Goal: Task Accomplishment & Management: Complete application form

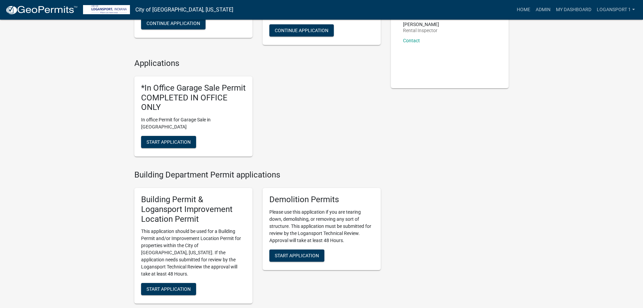
scroll to position [169, 0]
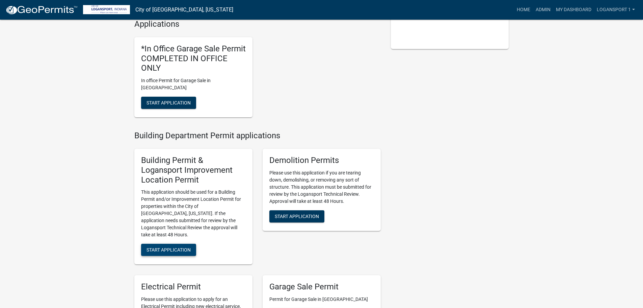
click at [171, 247] on span "Start Application" at bounding box center [169, 249] width 44 height 5
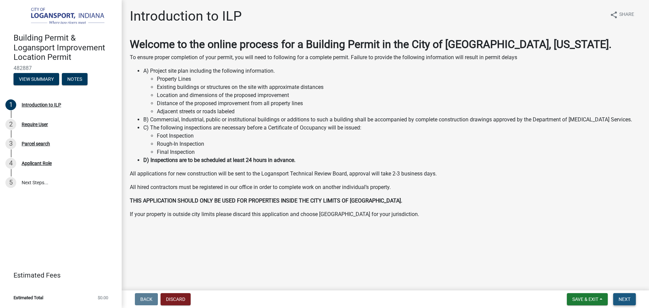
click at [619, 301] on span "Next" at bounding box center [624, 298] width 12 height 5
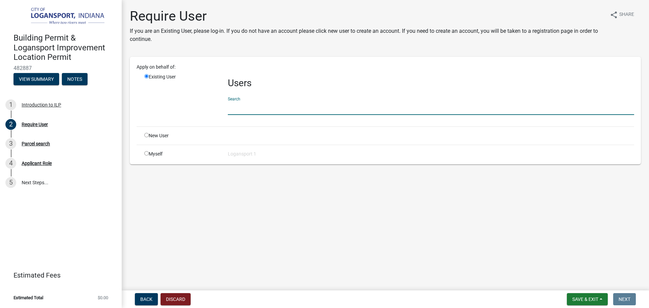
click at [275, 107] on input "text" at bounding box center [431, 108] width 406 height 14
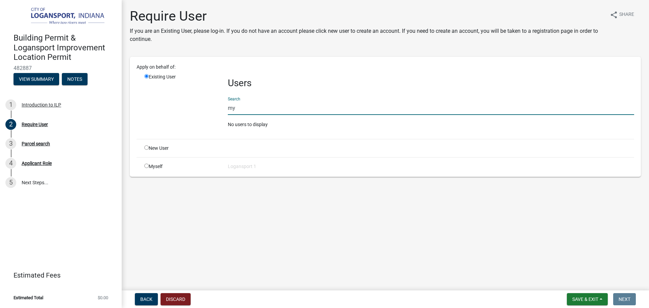
type input "m"
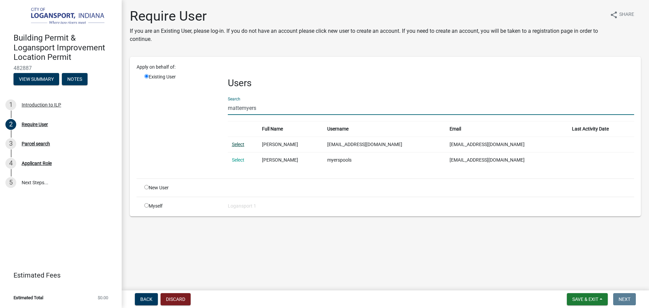
type input "mattemyers"
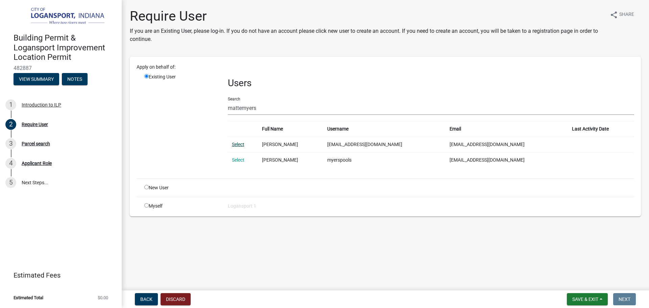
click at [238, 144] on link "Select" at bounding box center [238, 144] width 12 height 5
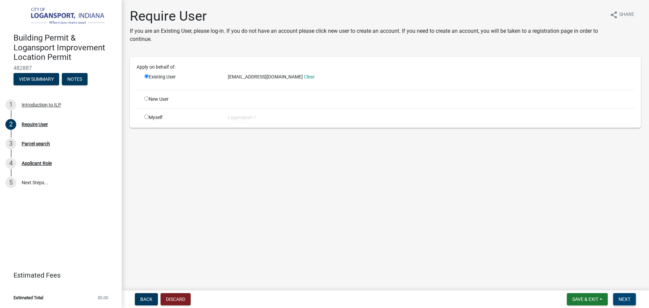
click at [620, 295] on button "Next" at bounding box center [624, 299] width 23 height 12
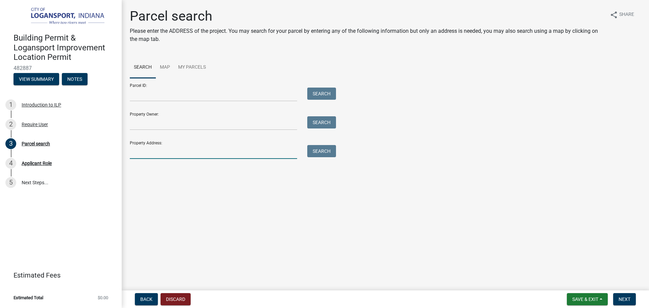
drag, startPoint x: 251, startPoint y: 153, endPoint x: 250, endPoint y: 150, distance: 3.5
click at [251, 153] on input "Property Address:" at bounding box center [213, 152] width 167 height 14
type input "4034"
click at [333, 152] on button "Search" at bounding box center [321, 151] width 29 height 12
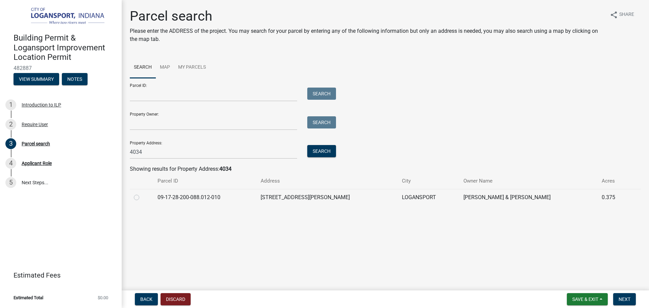
click at [139, 196] on div at bounding box center [142, 197] width 16 height 8
click at [142, 193] on label at bounding box center [142, 193] width 0 height 0
click at [142, 196] on input "radio" at bounding box center [144, 195] width 4 height 4
radio input "true"
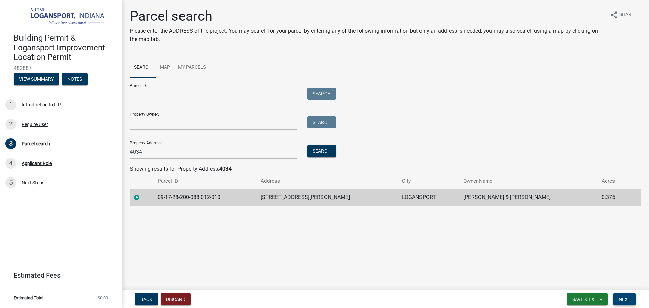
click at [629, 301] on span "Next" at bounding box center [624, 298] width 12 height 5
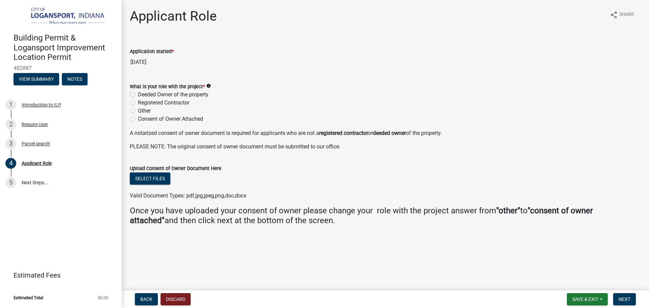
click at [138, 102] on label "Registered Contractor" at bounding box center [163, 103] width 51 height 8
click at [138, 102] on input "Registered Contractor" at bounding box center [140, 101] width 4 height 4
radio input "true"
click at [628, 296] on span "Next" at bounding box center [624, 298] width 12 height 5
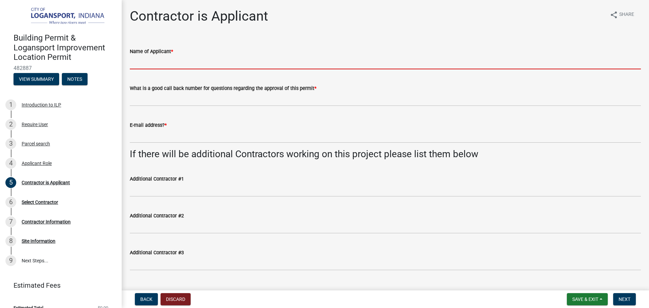
click at [160, 65] on input "Name of Applicant *" at bounding box center [385, 62] width 511 height 14
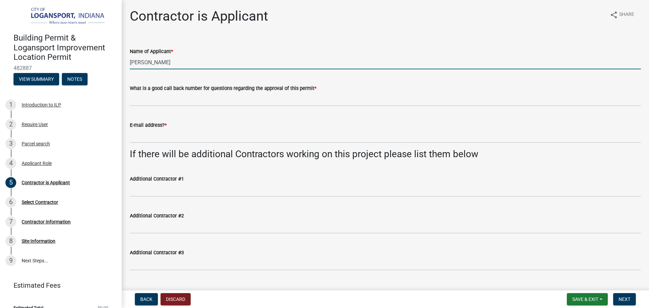
type input "[PERSON_NAME]"
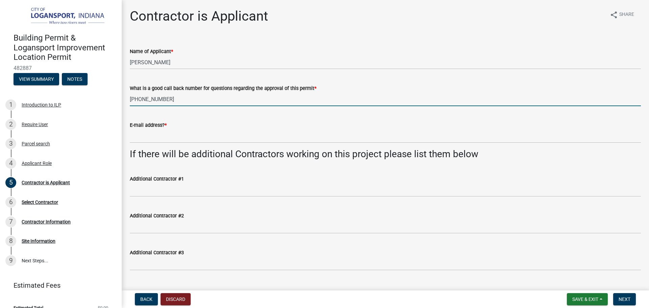
type input "[PHONE_NUMBER]"
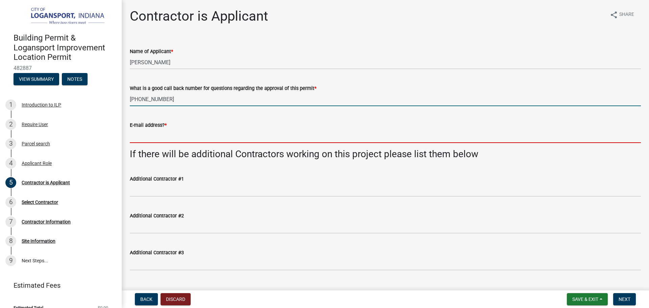
click at [148, 134] on input "E-mail address? *" at bounding box center [385, 136] width 511 height 14
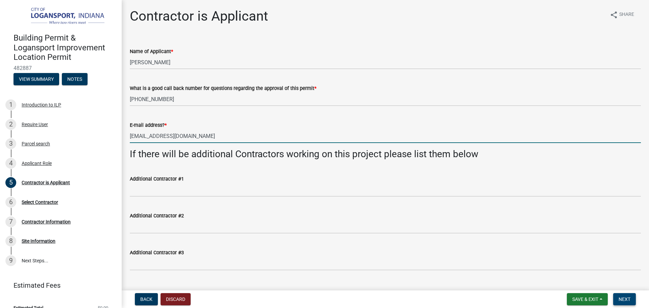
type input "[EMAIL_ADDRESS][DOMAIN_NAME]"
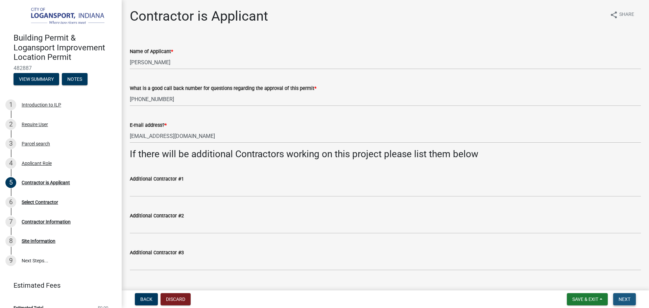
click at [618, 296] on button "Next" at bounding box center [624, 299] width 23 height 12
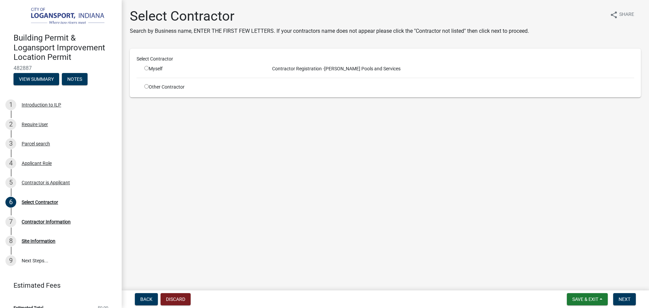
click at [146, 66] on input "radio" at bounding box center [146, 68] width 4 height 4
radio input "true"
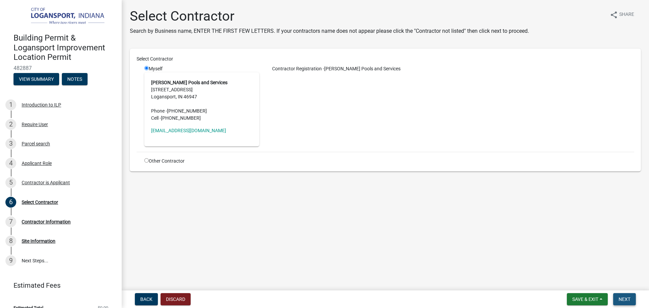
click at [622, 299] on span "Next" at bounding box center [624, 298] width 12 height 5
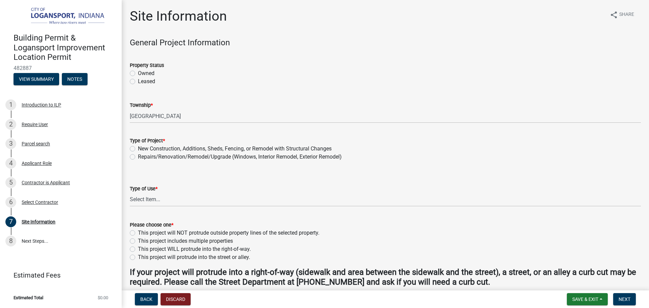
click at [138, 73] on label "Owned" at bounding box center [146, 73] width 17 height 8
click at [138, 73] on input "Owned" at bounding box center [140, 71] width 4 height 4
radio input "true"
click at [138, 149] on label "New Construction, Additions, Sheds, Fencing, or Remodel with Structural Changes" at bounding box center [235, 149] width 194 height 8
click at [138, 149] on input "New Construction, Additions, Sheds, Fencing, or Remodel with Structural Changes" at bounding box center [140, 147] width 4 height 4
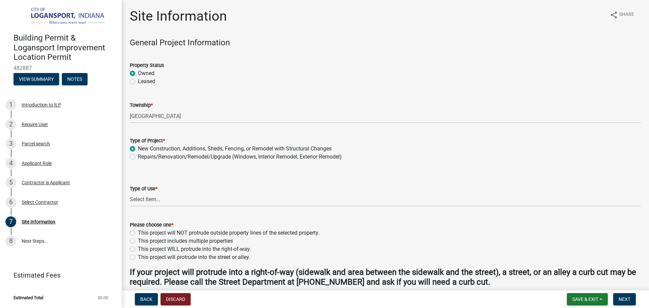
radio input "true"
click at [133, 200] on select "Select Item... Residential Commercial/Industrial Agricultural Public/Semi Public" at bounding box center [385, 200] width 511 height 14
click at [130, 193] on select "Select Item... Residential Commercial/Industrial Agricultural Public/Semi Public" at bounding box center [385, 200] width 511 height 14
select select "62802869-e470-474a-8a4c-8dbe1ccdd5ac"
click at [138, 232] on label "This project will NOT protrude outside property lines of the selected property." at bounding box center [228, 233] width 181 height 8
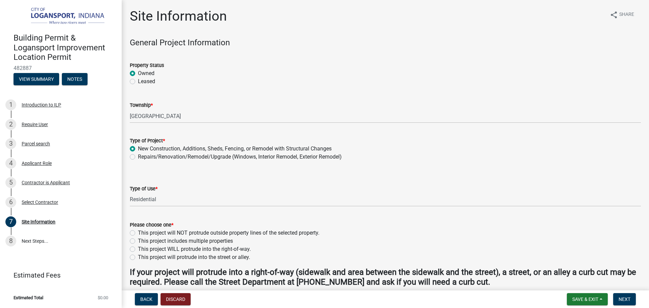
click at [138, 232] on input "This project will NOT protrude outside property lines of the selected property." at bounding box center [140, 231] width 4 height 4
radio input "true"
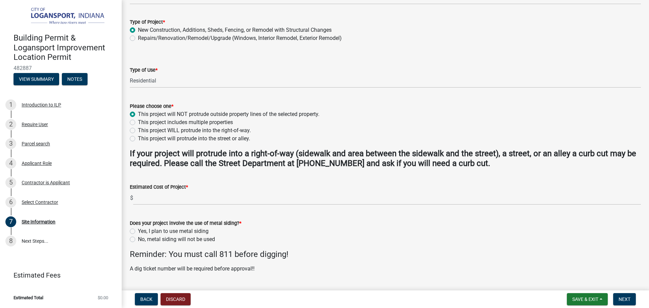
scroll to position [135, 0]
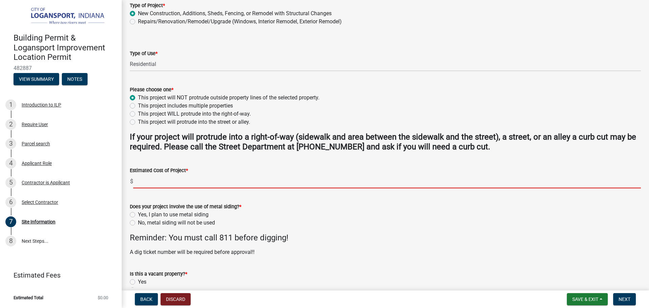
click at [149, 179] on input "text" at bounding box center [386, 181] width 507 height 14
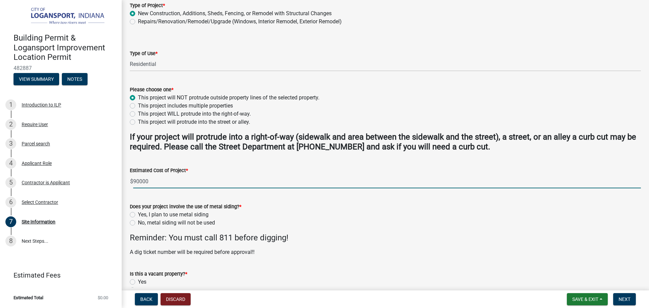
type input "90000"
click at [138, 224] on label "No, metal siding will not be used" at bounding box center [176, 223] width 77 height 8
click at [138, 223] on input "No, metal siding will not be used" at bounding box center [140, 221] width 4 height 4
radio input "true"
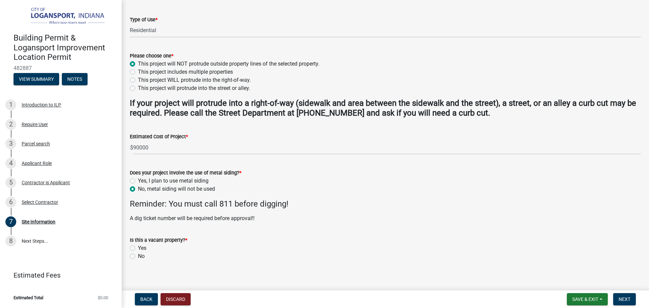
scroll to position [174, 0]
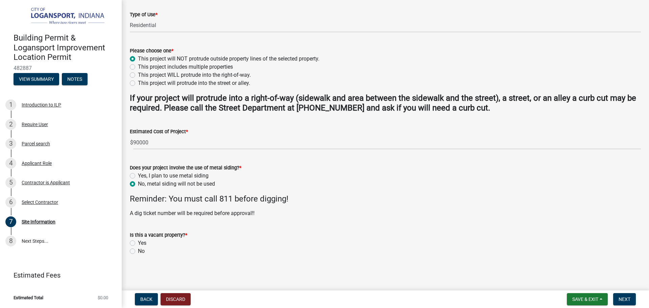
click at [138, 251] on label "No" at bounding box center [141, 251] width 7 height 8
click at [138, 251] on input "No" at bounding box center [140, 249] width 4 height 4
radio input "true"
click at [619, 299] on span "Next" at bounding box center [624, 298] width 12 height 5
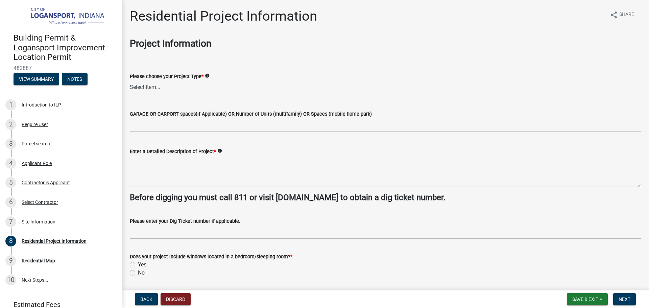
click at [156, 92] on select "Select Item... Single Family Pole Barn Home Multi Family Addition to Dwelling(a…" at bounding box center [385, 87] width 511 height 14
click at [130, 80] on select "Select Item... Single Family Pole Barn Home Multi Family Addition to Dwelling(a…" at bounding box center [385, 87] width 511 height 14
select select "66de77c0-3aea-418f-a48a-cdd4b8d0c5c9"
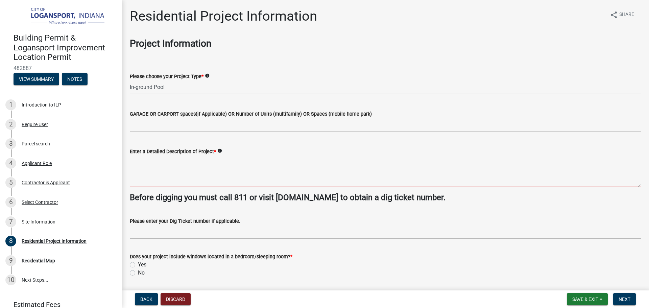
click at [147, 163] on textarea "Enter a Detailed Description of Project *" at bounding box center [385, 171] width 511 height 32
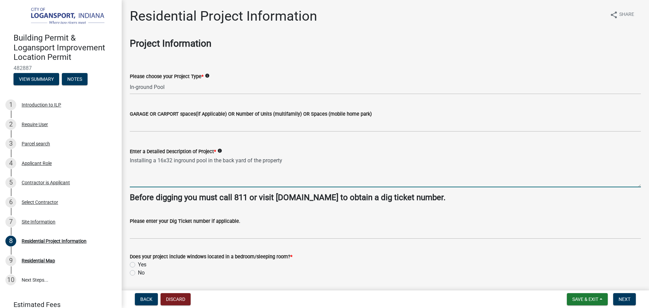
type textarea "Installing a 16x32 inground pool in the back yard of the property"
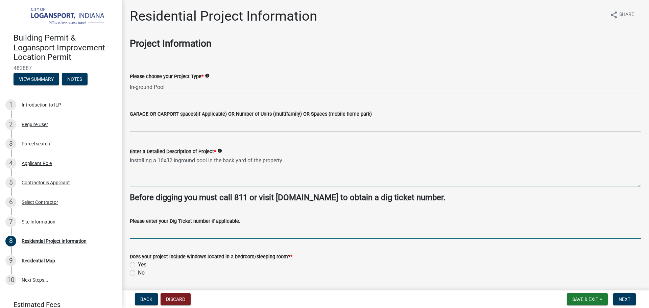
click at [151, 234] on input "Please enter your Dig Ticket number if applicable." at bounding box center [385, 232] width 511 height 14
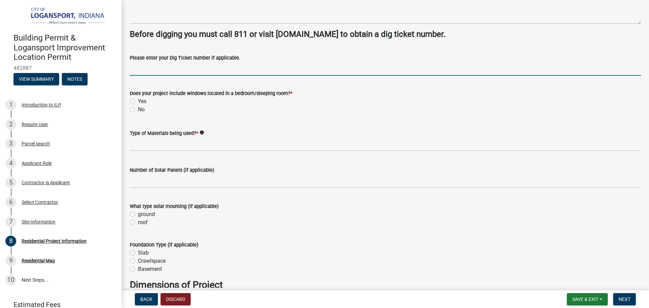
scroll to position [169, 0]
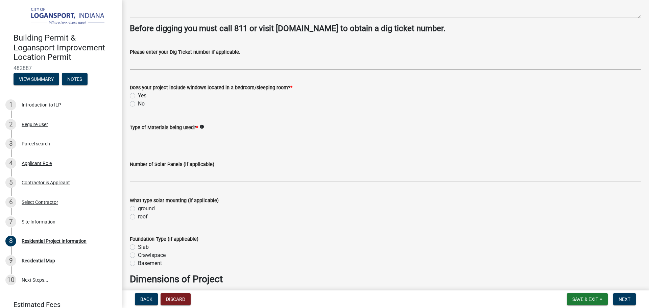
click at [138, 102] on label "No" at bounding box center [141, 104] width 7 height 8
click at [138, 102] on input "No" at bounding box center [140, 102] width 4 height 4
radio input "true"
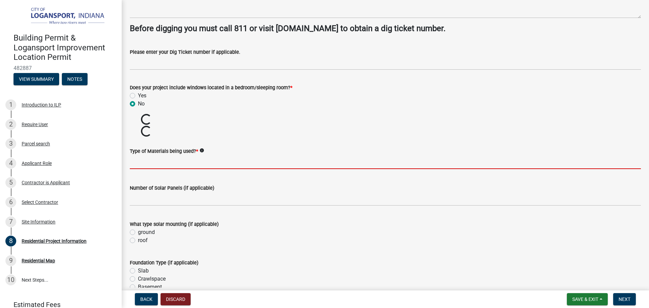
click at [137, 159] on input "Type of Materials being used? *" at bounding box center [385, 162] width 511 height 14
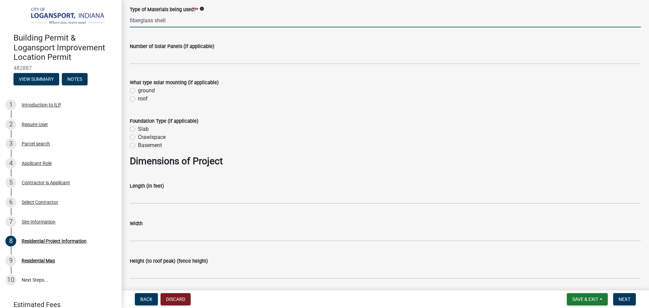
scroll to position [304, 0]
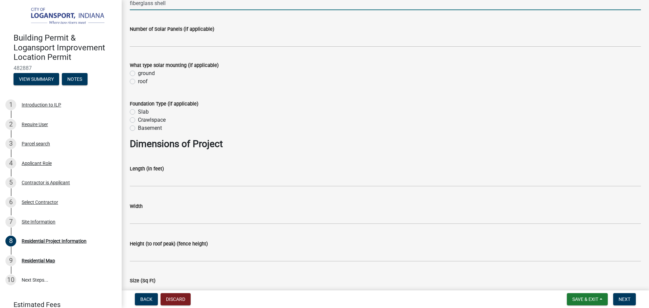
type input "fiberglass shell"
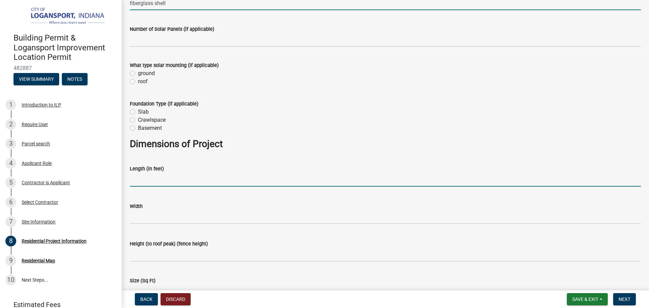
click at [153, 177] on input "text" at bounding box center [385, 180] width 511 height 14
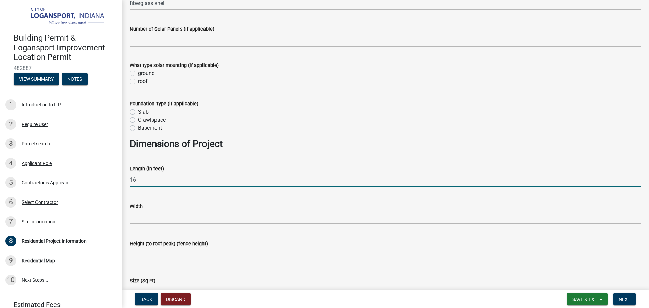
type input "16"
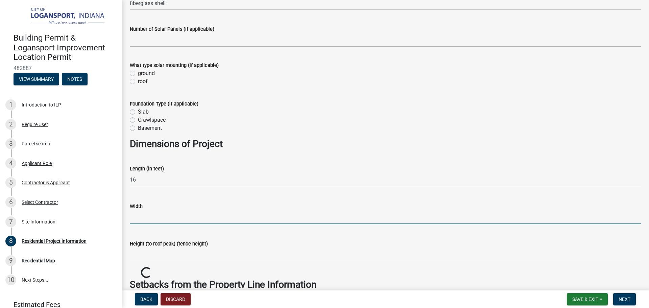
click at [138, 214] on input "text" at bounding box center [385, 217] width 511 height 14
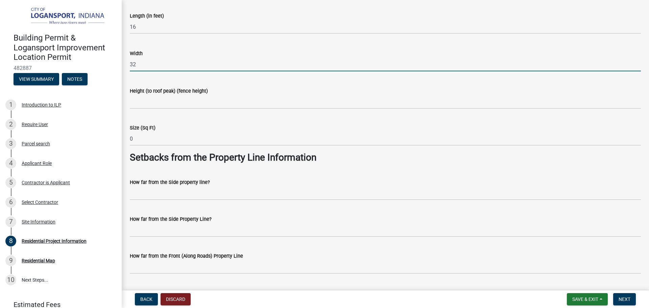
scroll to position [473, 0]
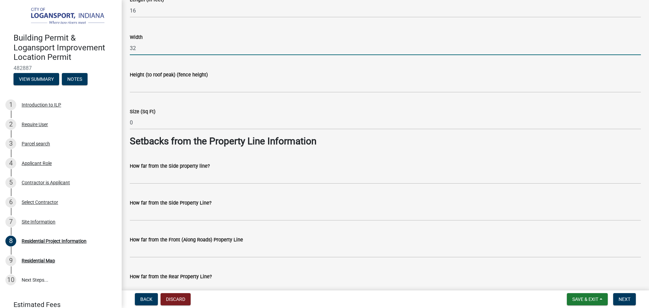
type input "32"
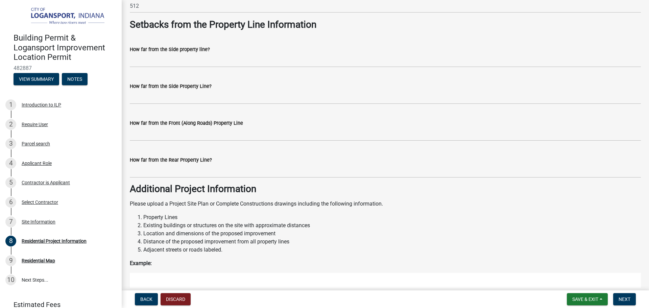
scroll to position [488, 0]
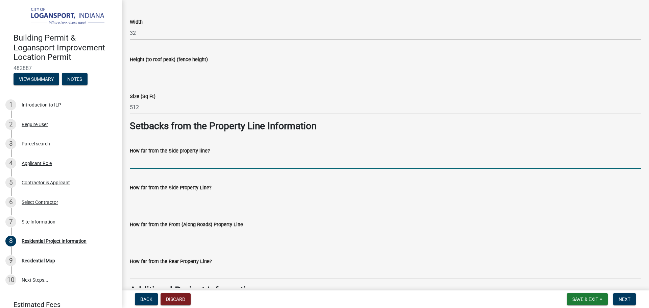
click at [192, 165] on input "How far from the Side property line?" at bounding box center [385, 162] width 511 height 14
type input "18"
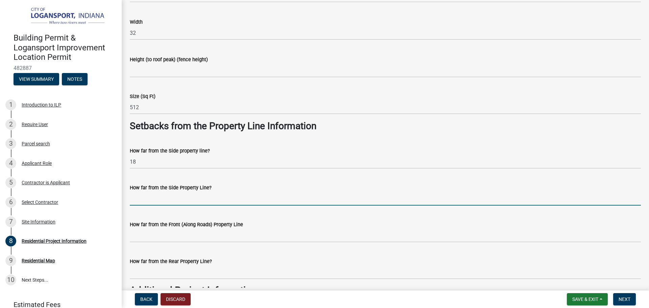
click at [160, 194] on input "How far from the Side Property Line?" at bounding box center [385, 199] width 511 height 14
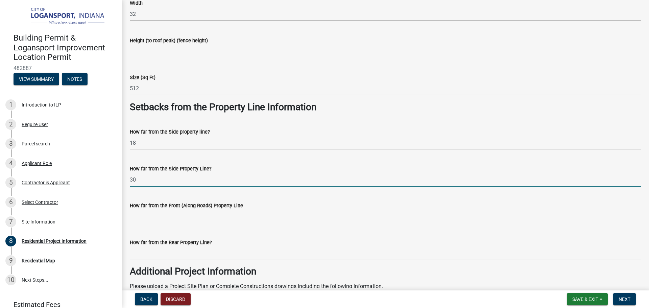
scroll to position [522, 0]
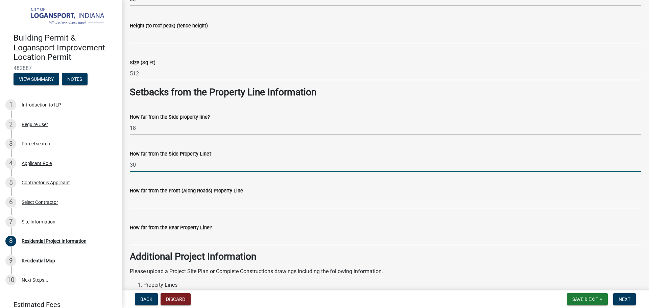
type input "30"
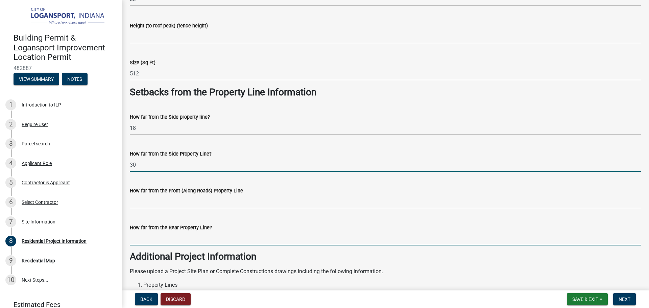
click at [167, 235] on input "How far from the Rear Property Line?" at bounding box center [385, 238] width 511 height 14
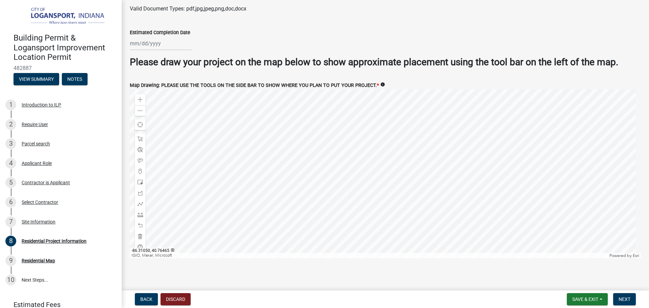
scroll to position [1299, 0]
type input "over 20"
click at [139, 201] on span at bounding box center [139, 203] width 5 height 5
click at [367, 161] on div at bounding box center [385, 173] width 511 height 169
click at [367, 183] on div at bounding box center [385, 173] width 511 height 169
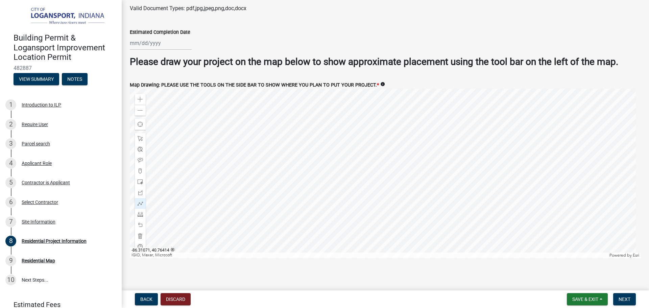
click at [401, 183] on div at bounding box center [385, 173] width 511 height 169
click at [401, 161] on div at bounding box center [385, 173] width 511 height 169
click at [367, 161] on div at bounding box center [385, 173] width 511 height 169
click at [367, 156] on div at bounding box center [385, 173] width 511 height 169
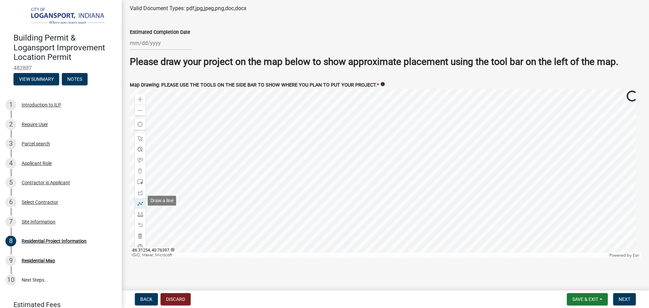
click at [139, 201] on span at bounding box center [139, 203] width 5 height 5
click at [366, 151] on div at bounding box center [385, 173] width 511 height 169
click at [366, 164] on div at bounding box center [385, 173] width 511 height 169
click at [396, 161] on div at bounding box center [385, 173] width 511 height 169
click at [394, 146] on div at bounding box center [385, 173] width 511 height 169
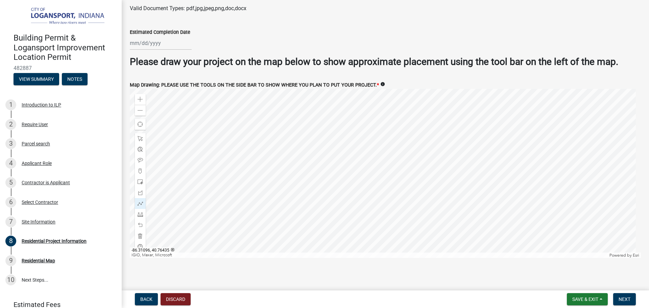
click at [366, 151] on div at bounding box center [385, 173] width 511 height 169
click at [140, 136] on span at bounding box center [139, 138] width 5 height 5
click at [380, 185] on div at bounding box center [385, 173] width 511 height 169
click at [142, 224] on span at bounding box center [139, 224] width 5 height 5
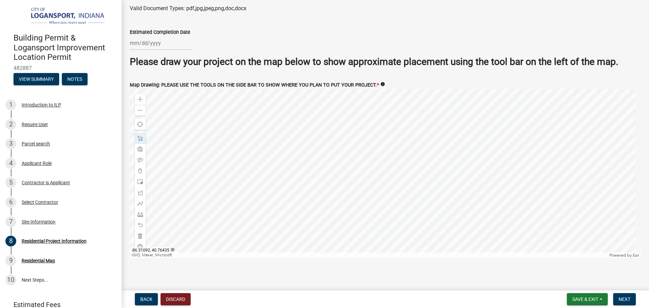
click at [373, 152] on div at bounding box center [385, 173] width 511 height 169
click at [138, 202] on span at bounding box center [139, 203] width 5 height 5
click at [373, 155] on div at bounding box center [385, 173] width 511 height 169
click at [374, 164] on div at bounding box center [385, 173] width 511 height 169
click at [395, 163] on div at bounding box center [385, 173] width 511 height 169
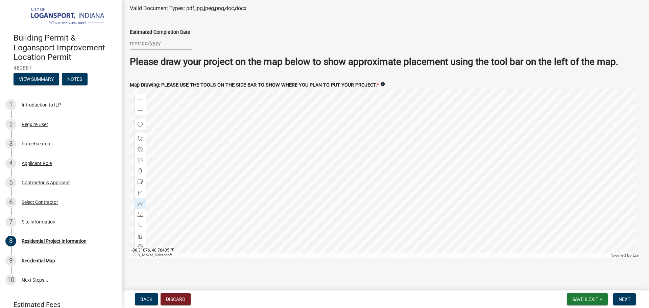
click at [394, 152] on div at bounding box center [385, 173] width 511 height 169
click at [374, 154] on div at bounding box center [385, 173] width 511 height 169
click at [626, 305] on button "Next" at bounding box center [624, 299] width 23 height 12
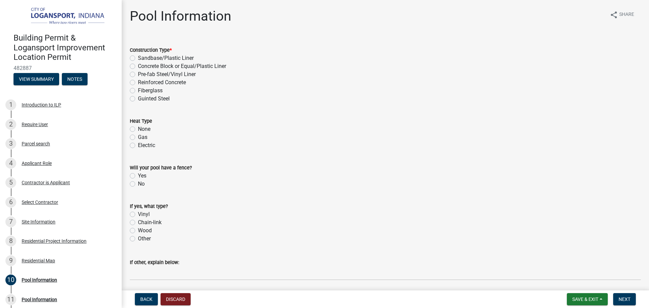
click at [134, 87] on div "Fiberglass" at bounding box center [385, 90] width 511 height 8
click at [138, 90] on label "Fiberglass" at bounding box center [150, 90] width 25 height 8
click at [138, 90] on input "Fiberglass" at bounding box center [140, 88] width 4 height 4
radio input "true"
click at [138, 135] on label "Gas" at bounding box center [142, 137] width 9 height 8
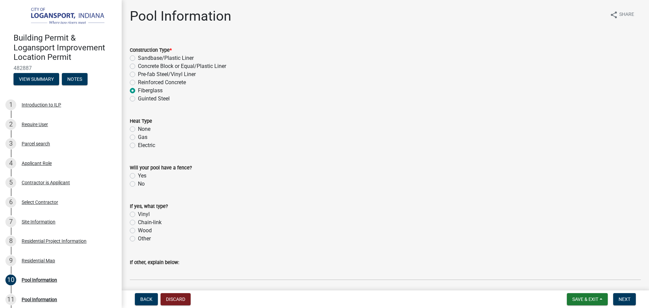
click at [138, 135] on input "Gas" at bounding box center [140, 135] width 4 height 4
radio input "true"
click at [138, 174] on label "Yes" at bounding box center [142, 176] width 8 height 8
click at [138, 174] on input "Yes" at bounding box center [140, 174] width 4 height 4
radio input "true"
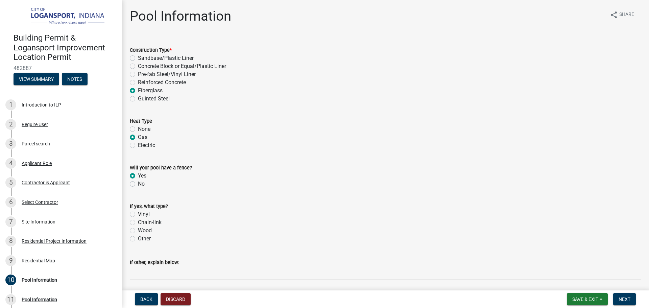
click at [138, 213] on label "Vinyl" at bounding box center [144, 214] width 12 height 8
click at [138, 213] on input "Vinyl" at bounding box center [140, 212] width 4 height 4
radio input "true"
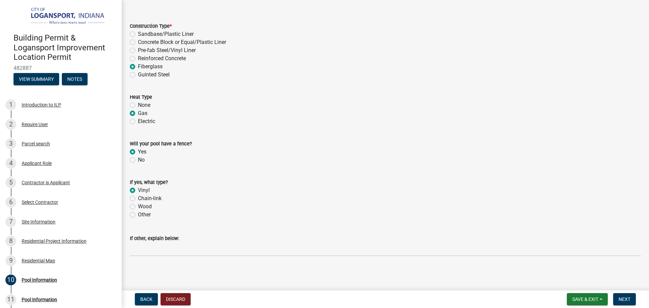
scroll to position [24, 0]
click at [627, 299] on span "Next" at bounding box center [624, 298] width 12 height 5
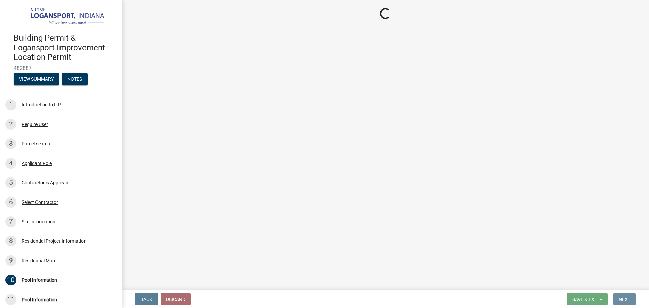
scroll to position [0, 0]
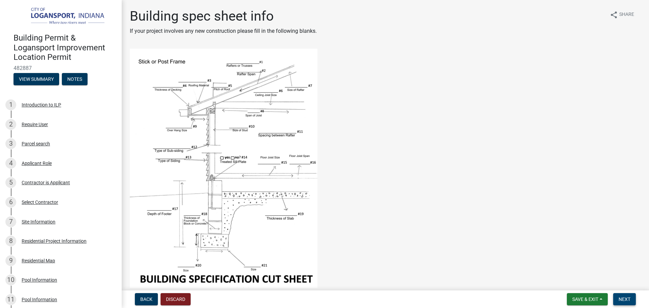
click at [622, 301] on span "Next" at bounding box center [624, 298] width 12 height 5
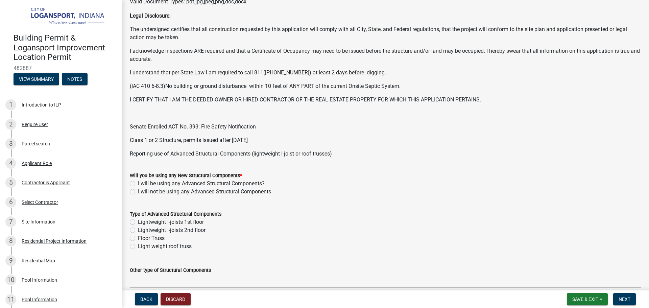
scroll to position [203, 0]
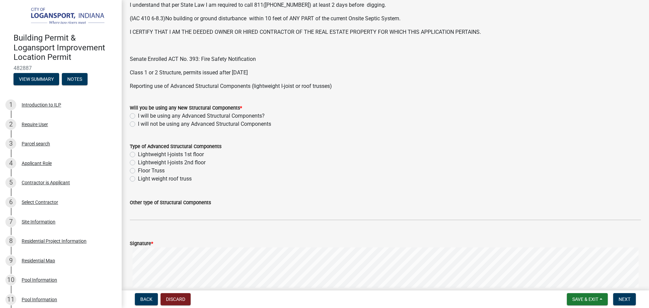
click at [130, 128] on div "I will not be using any Advanced Structural Components" at bounding box center [385, 124] width 511 height 8
click at [138, 123] on label "I will not be using any Advanced Structural Components" at bounding box center [204, 124] width 133 height 8
click at [138, 123] on input "I will not be using any Advanced Structural Components" at bounding box center [140, 122] width 4 height 4
radio input "true"
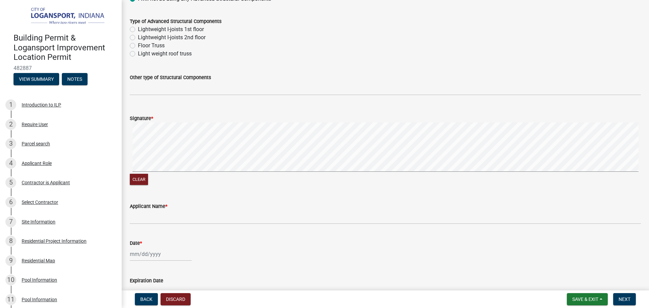
scroll to position [338, 0]
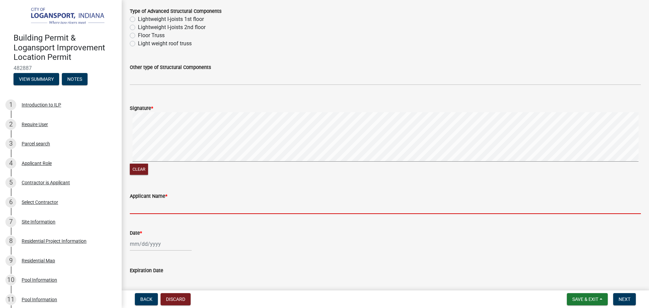
click at [196, 209] on input "Applicant Name *" at bounding box center [385, 207] width 511 height 14
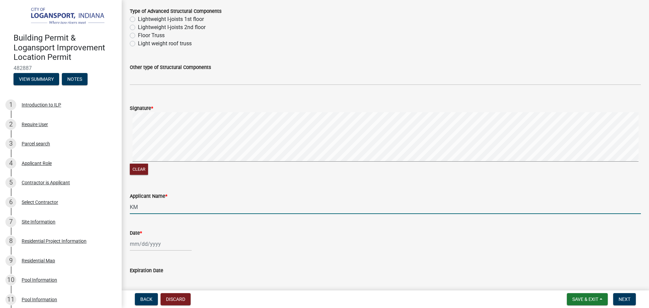
type input "K"
type input "[PERSON_NAME]"
click at [156, 245] on div at bounding box center [161, 244] width 62 height 14
select select "9"
select select "2025"
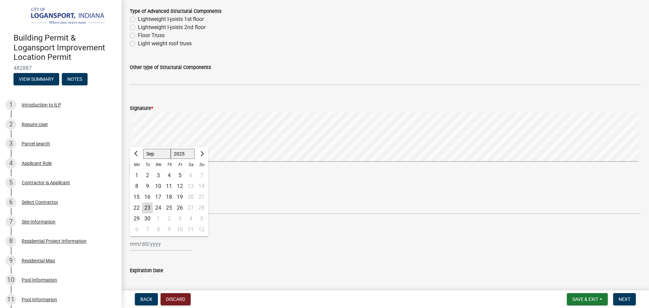
click at [147, 207] on div "23" at bounding box center [147, 207] width 11 height 11
type input "[DATE]"
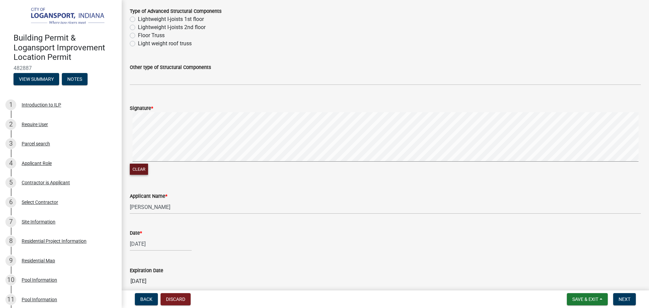
click at [132, 168] on button "Clear" at bounding box center [139, 168] width 18 height 11
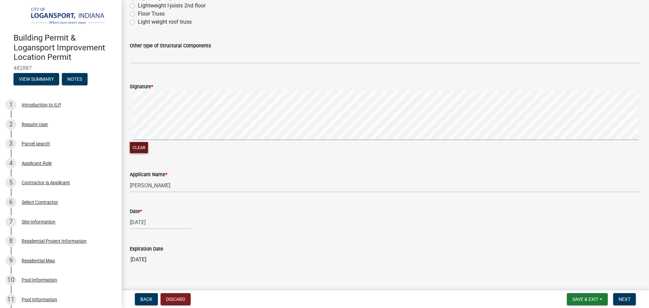
scroll to position [371, 0]
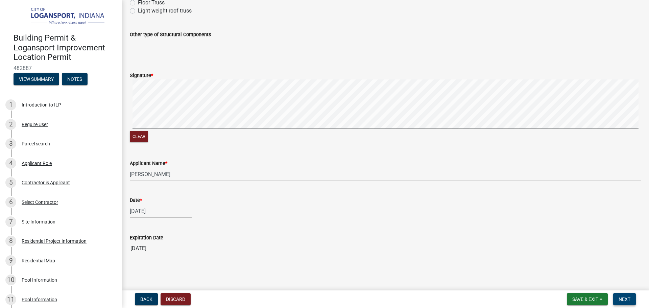
click at [626, 302] on span "Next" at bounding box center [624, 298] width 12 height 5
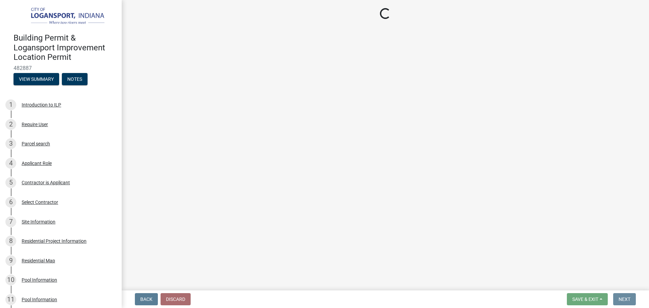
scroll to position [0, 0]
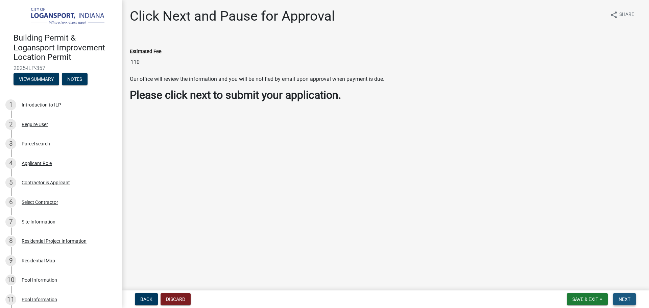
click at [626, 299] on span "Next" at bounding box center [624, 298] width 12 height 5
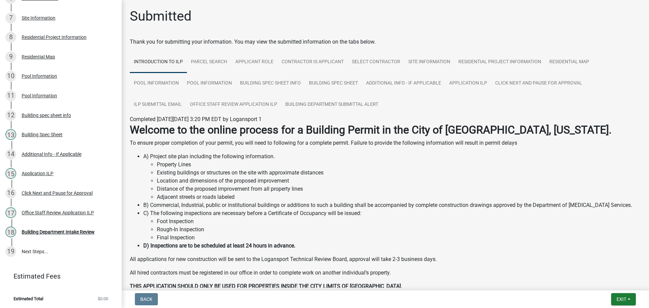
scroll to position [56, 0]
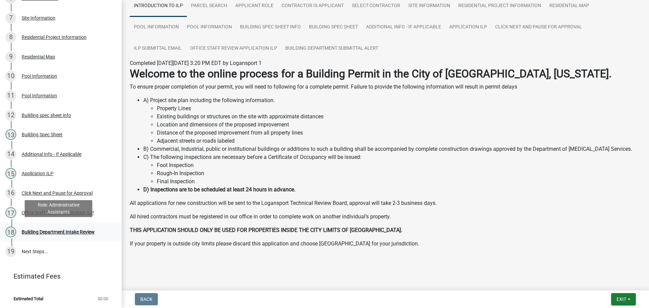
click at [62, 231] on div "Building Department Intake Review" at bounding box center [58, 231] width 73 height 5
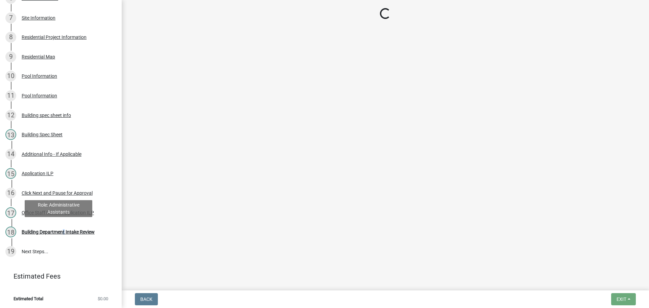
scroll to position [0, 0]
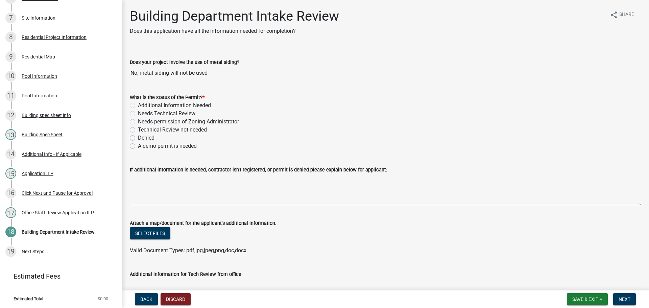
click at [138, 115] on label "Needs Technical Review" at bounding box center [166, 113] width 57 height 8
click at [138, 114] on input "Needs Technical Review" at bounding box center [140, 111] width 4 height 4
radio input "true"
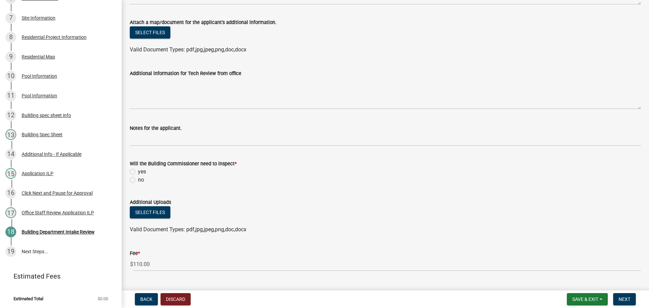
scroll to position [203, 0]
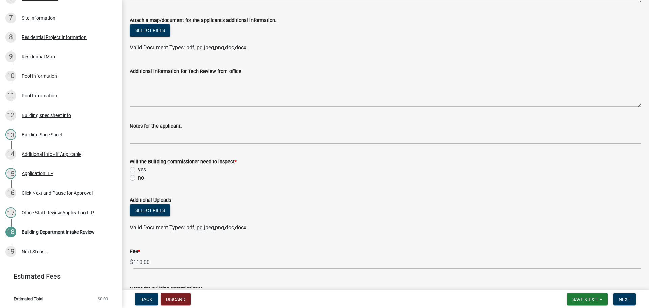
click at [138, 169] on label "yes" at bounding box center [142, 170] width 8 height 8
click at [138, 169] on input "yes" at bounding box center [140, 168] width 4 height 4
radio input "true"
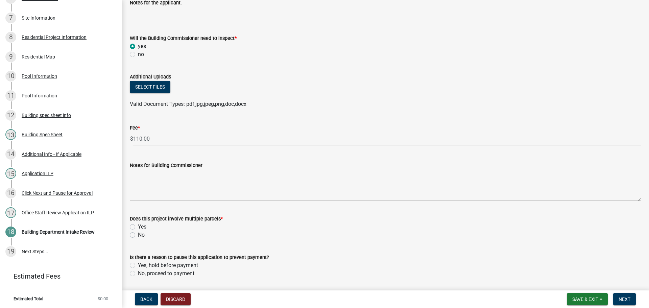
scroll to position [348, 0]
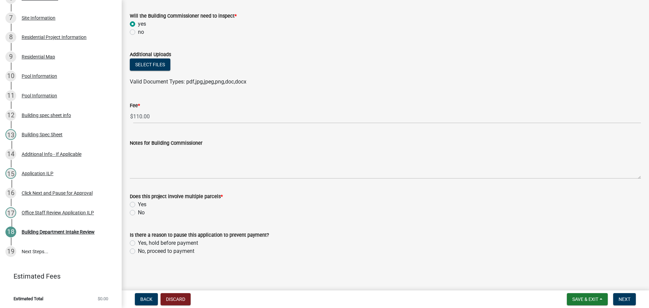
click at [138, 211] on label "No" at bounding box center [141, 212] width 7 height 8
click at [138, 211] on input "No" at bounding box center [140, 210] width 4 height 4
radio input "true"
click at [138, 249] on label "No, proceed to payment" at bounding box center [166, 251] width 56 height 8
click at [138, 249] on input "No, proceed to payment" at bounding box center [140, 249] width 4 height 4
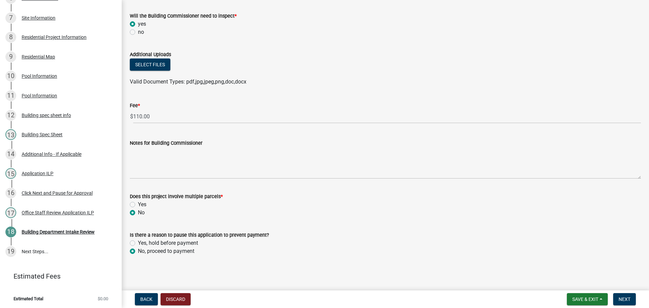
radio input "true"
click at [619, 294] on button "Next" at bounding box center [624, 299] width 23 height 12
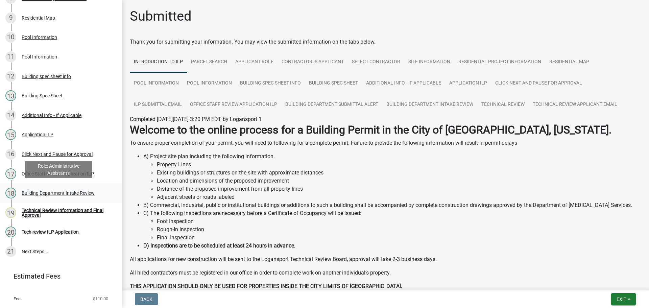
scroll to position [271, 0]
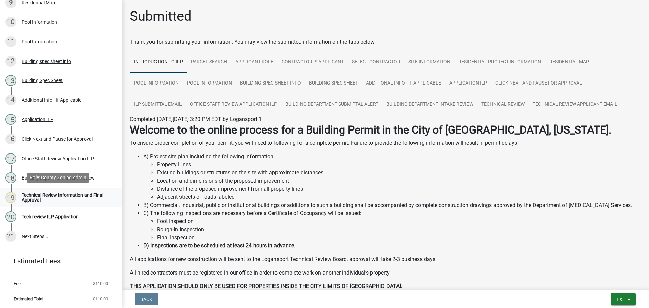
click at [50, 195] on div "Technical Review Information and Final Approval" at bounding box center [66, 197] width 89 height 9
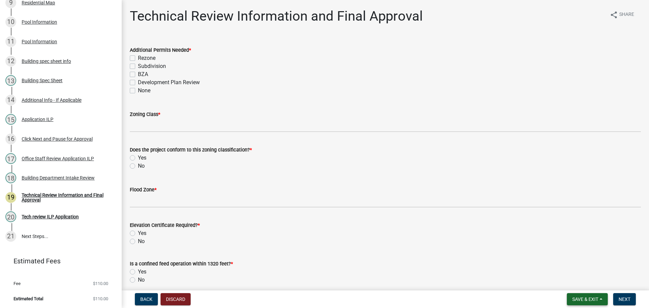
click at [577, 296] on button "Save & Exit" at bounding box center [586, 299] width 41 height 12
click at [585, 276] on button "Save & Exit" at bounding box center [580, 281] width 54 height 16
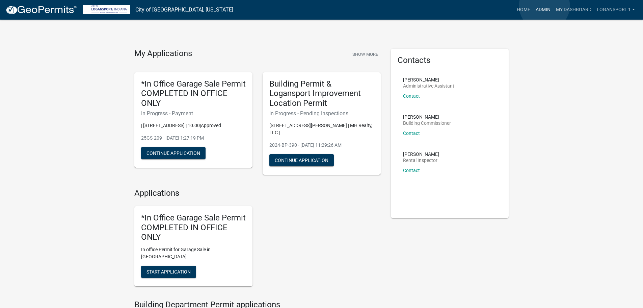
click at [545, 6] on link "Admin" at bounding box center [543, 9] width 20 height 13
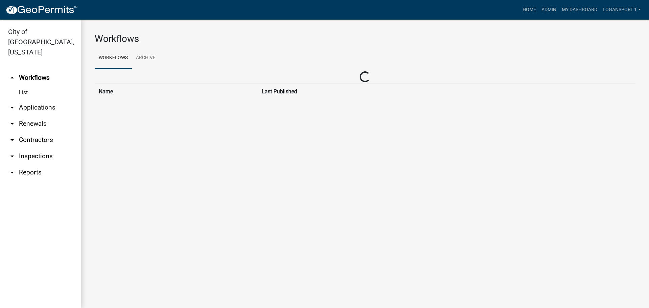
click at [33, 99] on link "arrow_drop_down Applications" at bounding box center [40, 107] width 81 height 16
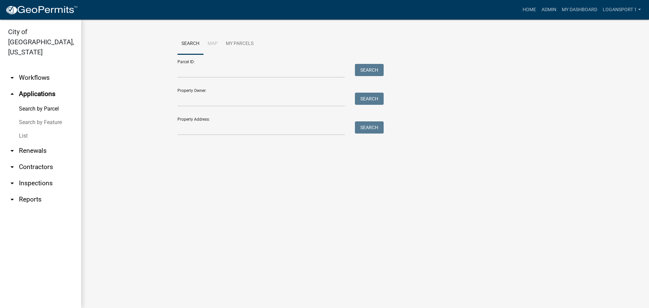
click at [22, 129] on link "List" at bounding box center [40, 136] width 81 height 14
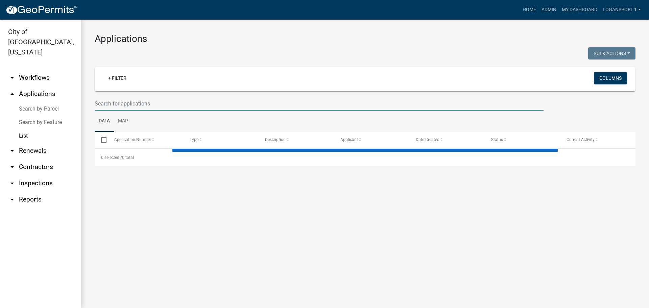
click at [218, 101] on input "text" at bounding box center [319, 104] width 449 height 14
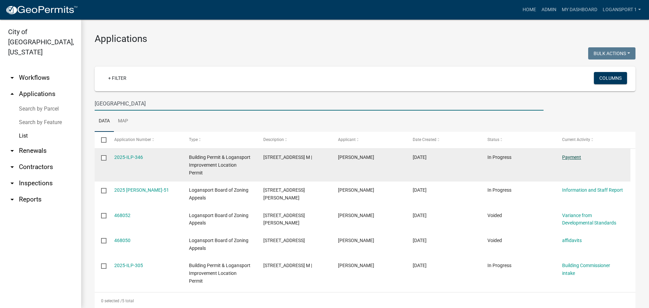
type input "[GEOGRAPHIC_DATA]"
click at [578, 154] on link "Payment" at bounding box center [571, 156] width 19 height 5
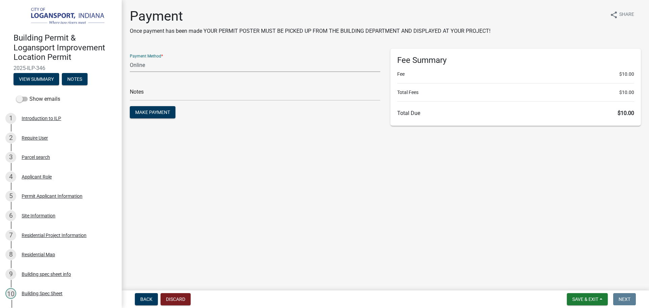
click at [182, 65] on select "Credit Card POS Check Cash Online" at bounding box center [255, 65] width 250 height 14
select select "2: 1"
click at [130, 58] on select "Credit Card POS Check Cash Online" at bounding box center [255, 65] width 250 height 14
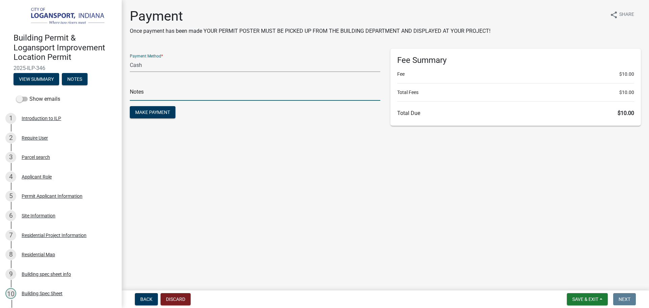
click at [142, 95] on input "text" at bounding box center [255, 94] width 250 height 14
type input "118382"
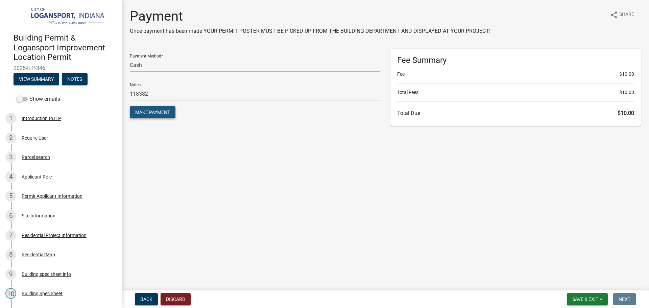
click at [147, 113] on span "Make Payment" at bounding box center [152, 111] width 35 height 5
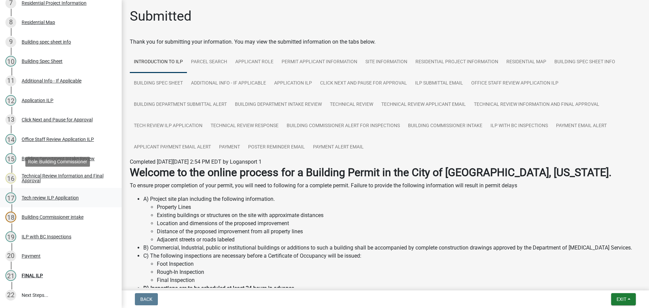
scroll to position [270, 0]
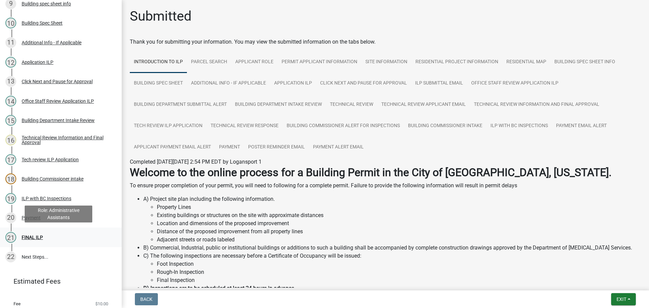
click at [30, 239] on div "21 FINAL ILP" at bounding box center [57, 237] width 105 height 11
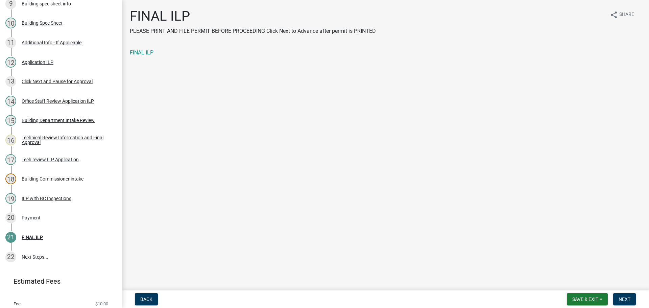
click at [150, 56] on div "FINAL ILP" at bounding box center [385, 53] width 511 height 8
click at [150, 54] on link "FINAL ILP" at bounding box center [142, 52] width 24 height 6
click at [145, 52] on link "FINAL ILP" at bounding box center [142, 52] width 24 height 6
click at [633, 300] on button "Next" at bounding box center [624, 299] width 23 height 12
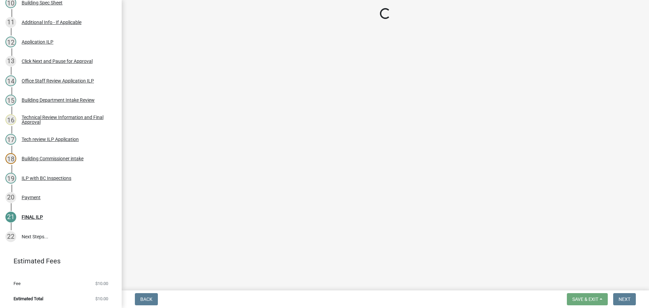
scroll to position [349, 0]
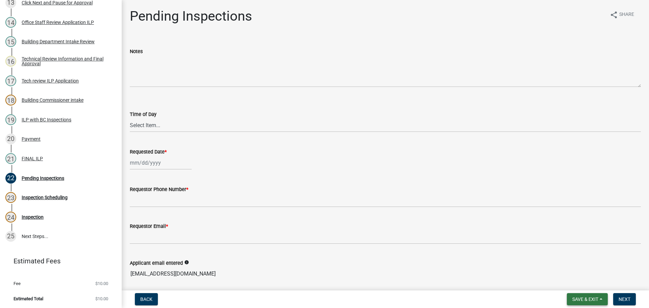
click at [567, 299] on button "Save & Exit" at bounding box center [586, 299] width 41 height 12
click at [571, 282] on button "Save & Exit" at bounding box center [580, 281] width 54 height 16
